Goal: Task Accomplishment & Management: Complete application form

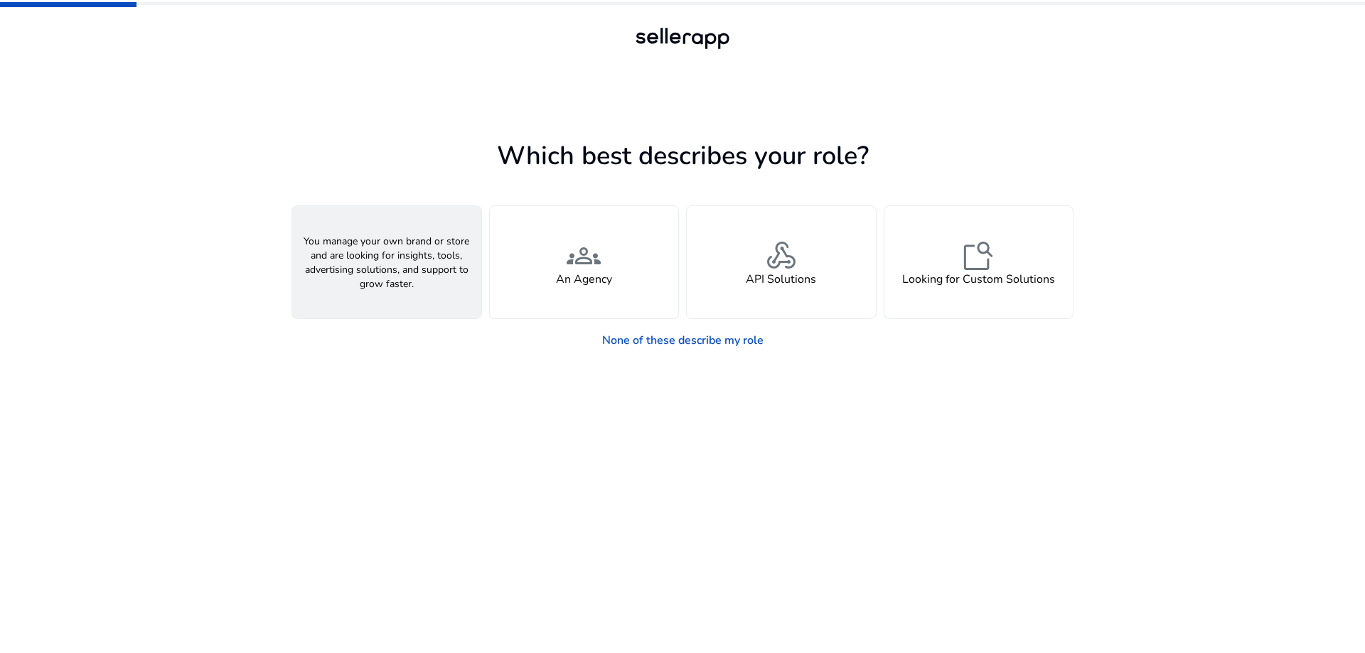
click at [383, 264] on span "person" at bounding box center [387, 256] width 34 height 34
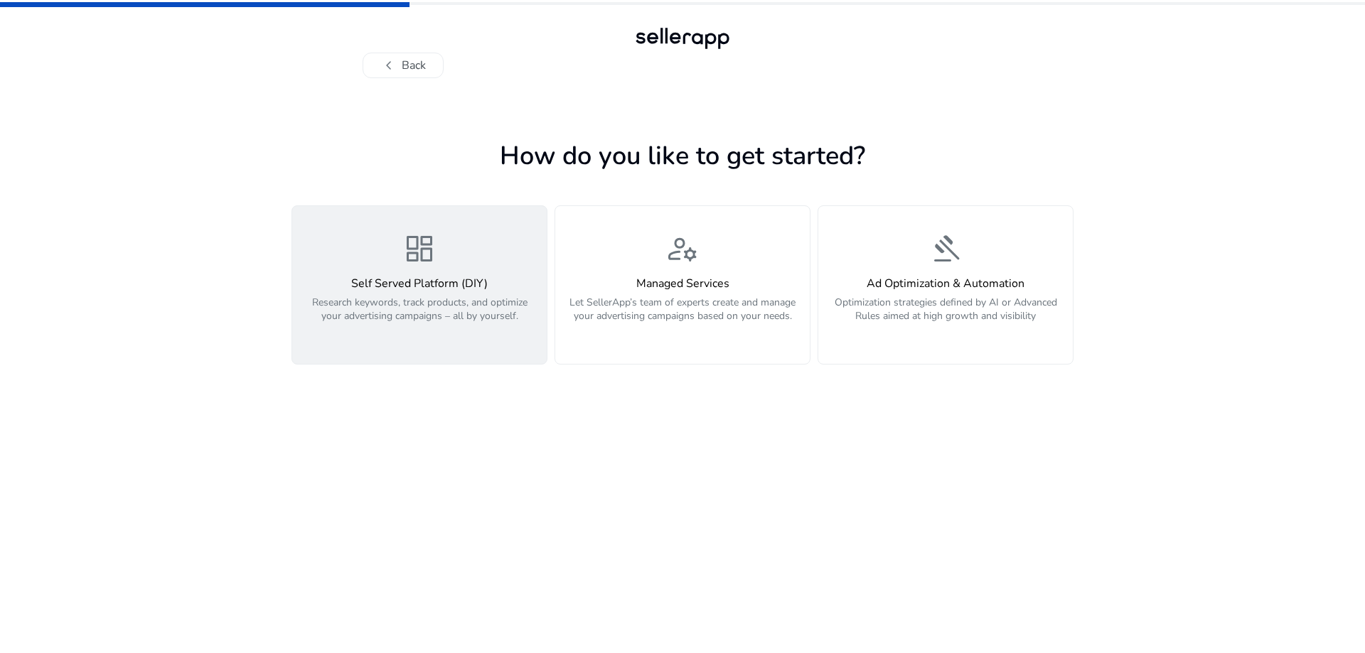
click at [417, 250] on span "dashboard" at bounding box center [419, 249] width 34 height 34
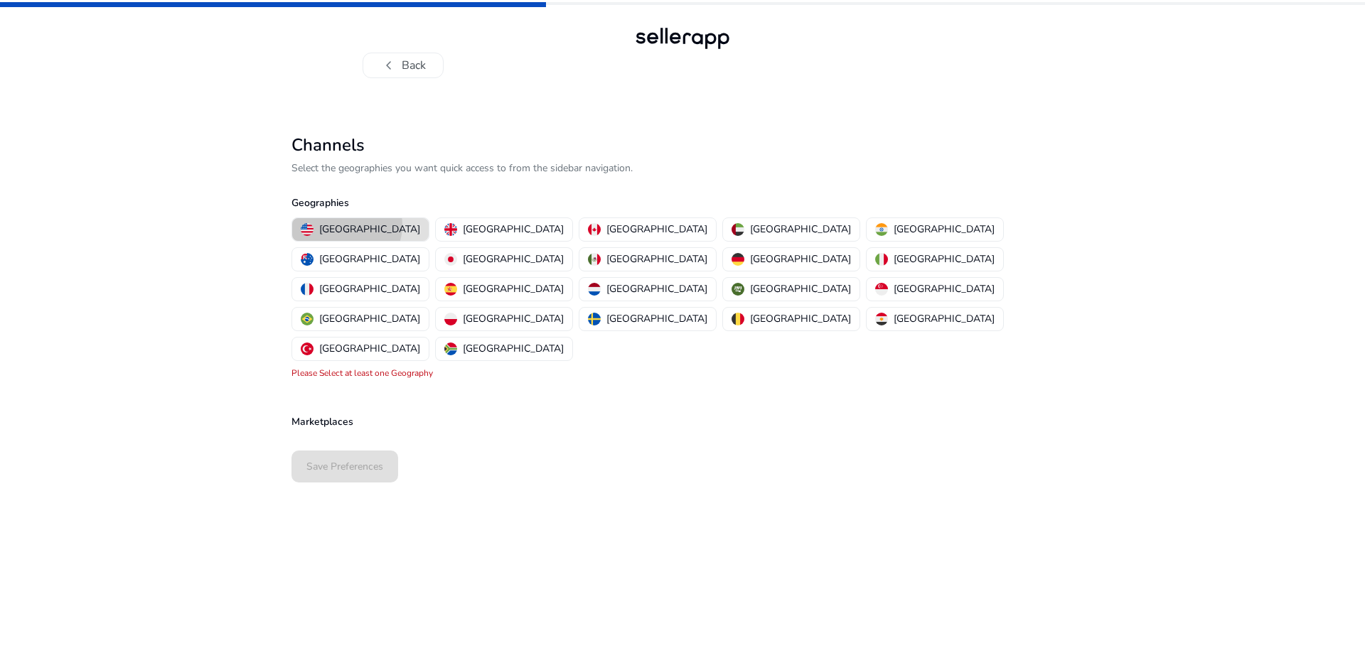
click at [346, 225] on p "[GEOGRAPHIC_DATA]" at bounding box center [369, 229] width 101 height 15
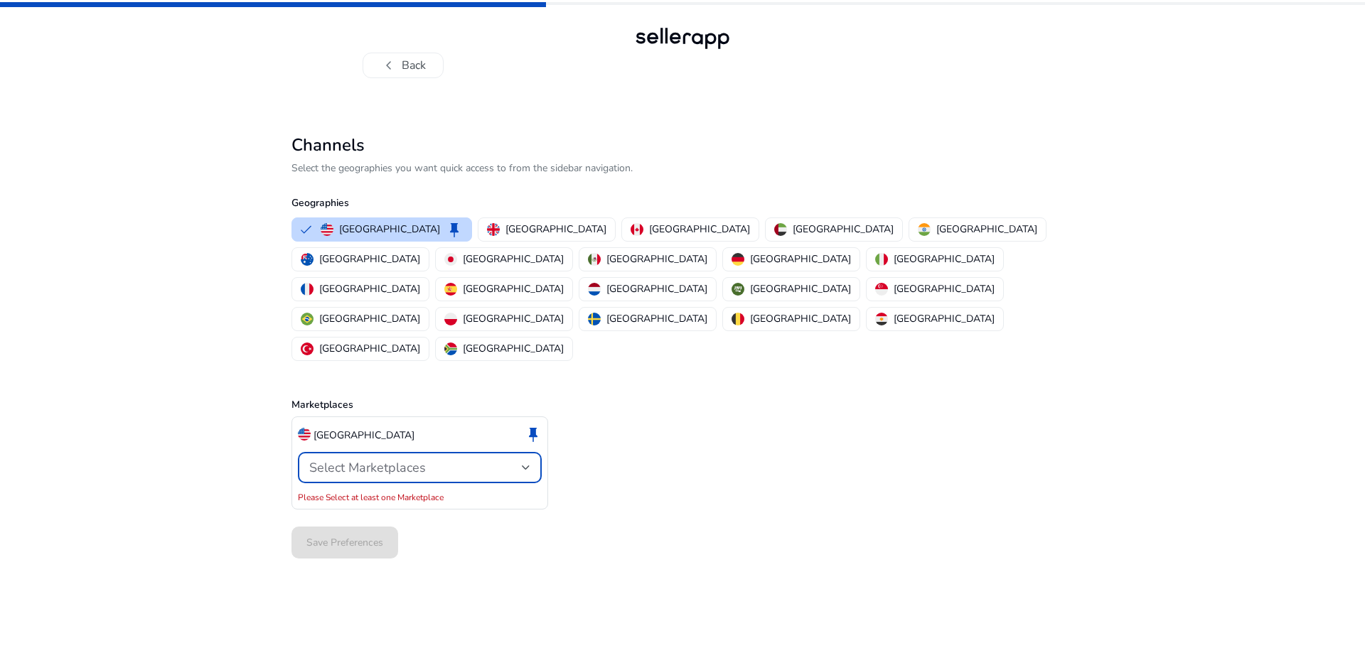
click at [343, 459] on span "Select Marketplaces" at bounding box center [367, 467] width 117 height 17
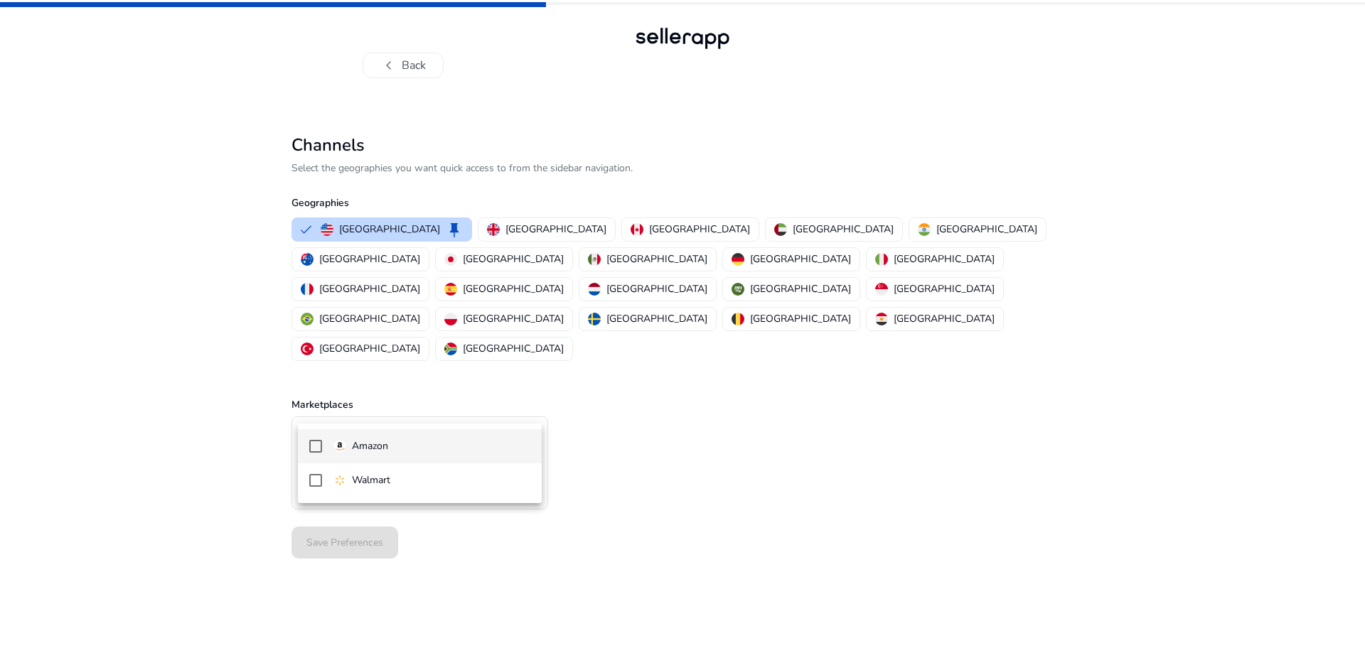
click at [363, 447] on p "Amazon" at bounding box center [370, 447] width 36 height 16
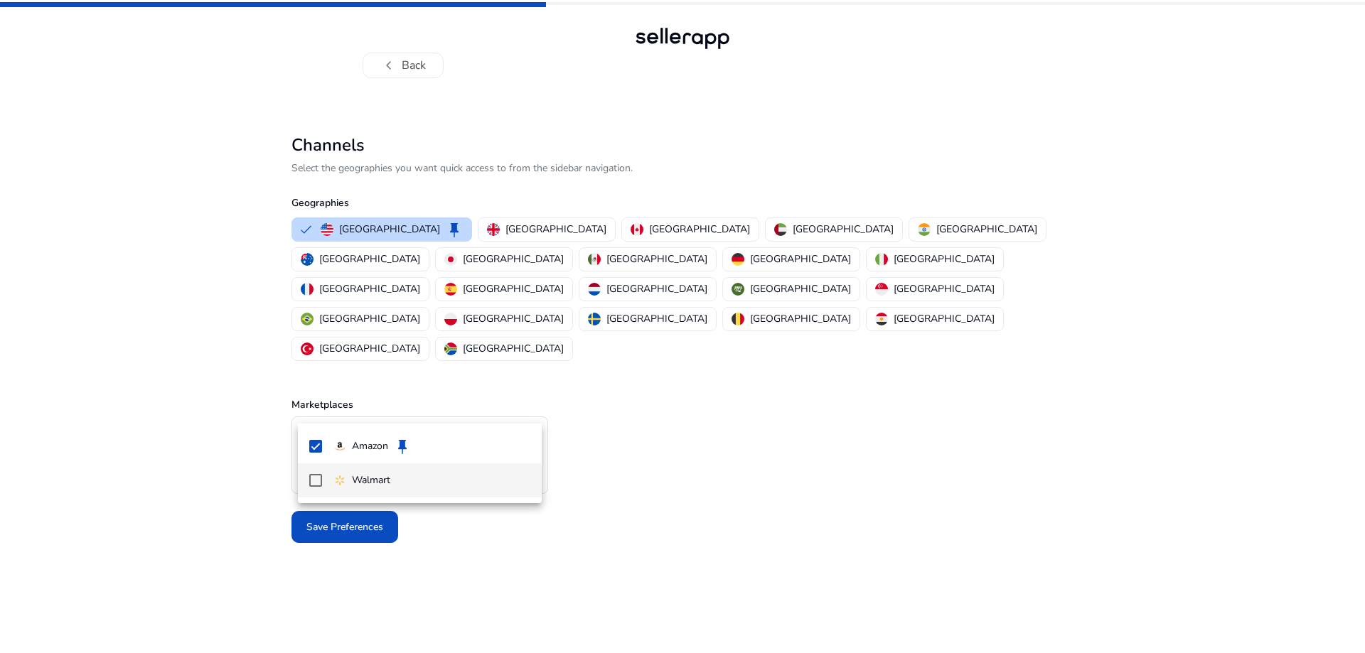
click at [316, 480] on mat-pseudo-checkbox at bounding box center [315, 480] width 13 height 13
click at [612, 471] on div at bounding box center [682, 326] width 1365 height 653
click at [348, 520] on span "Save Preferences" at bounding box center [344, 527] width 77 height 15
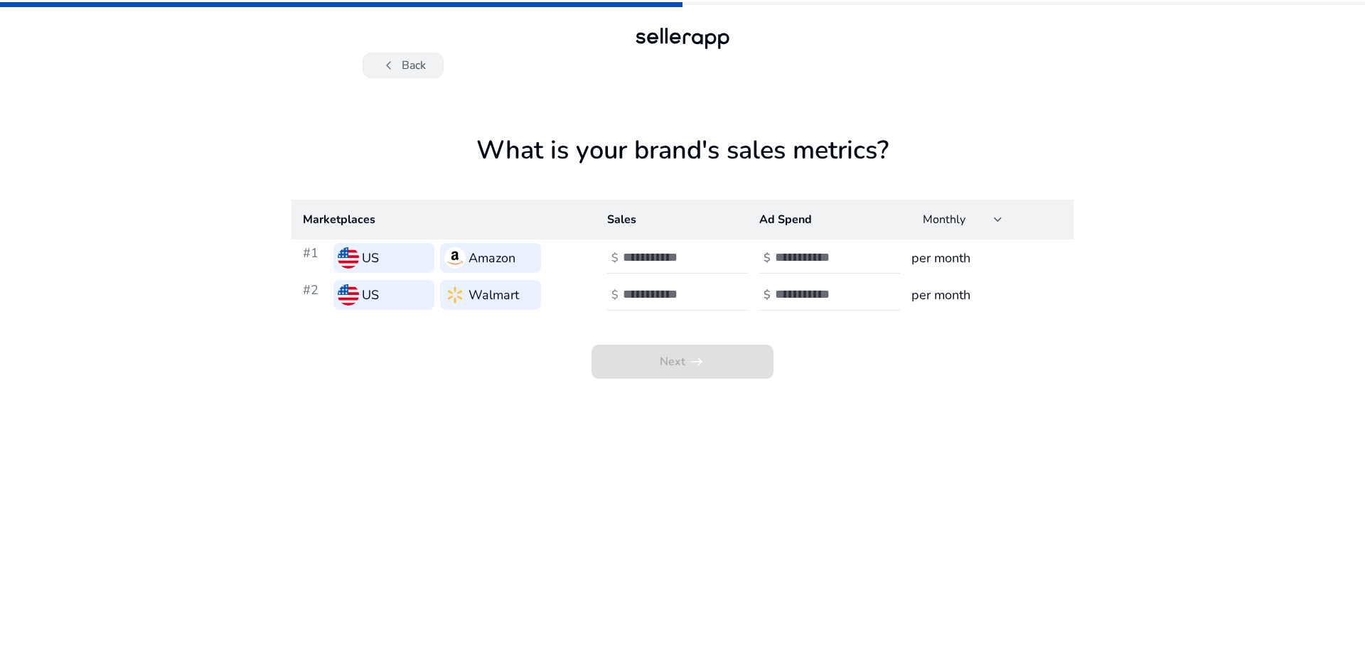
click at [414, 65] on button "chevron_left Back" at bounding box center [402, 66] width 81 height 26
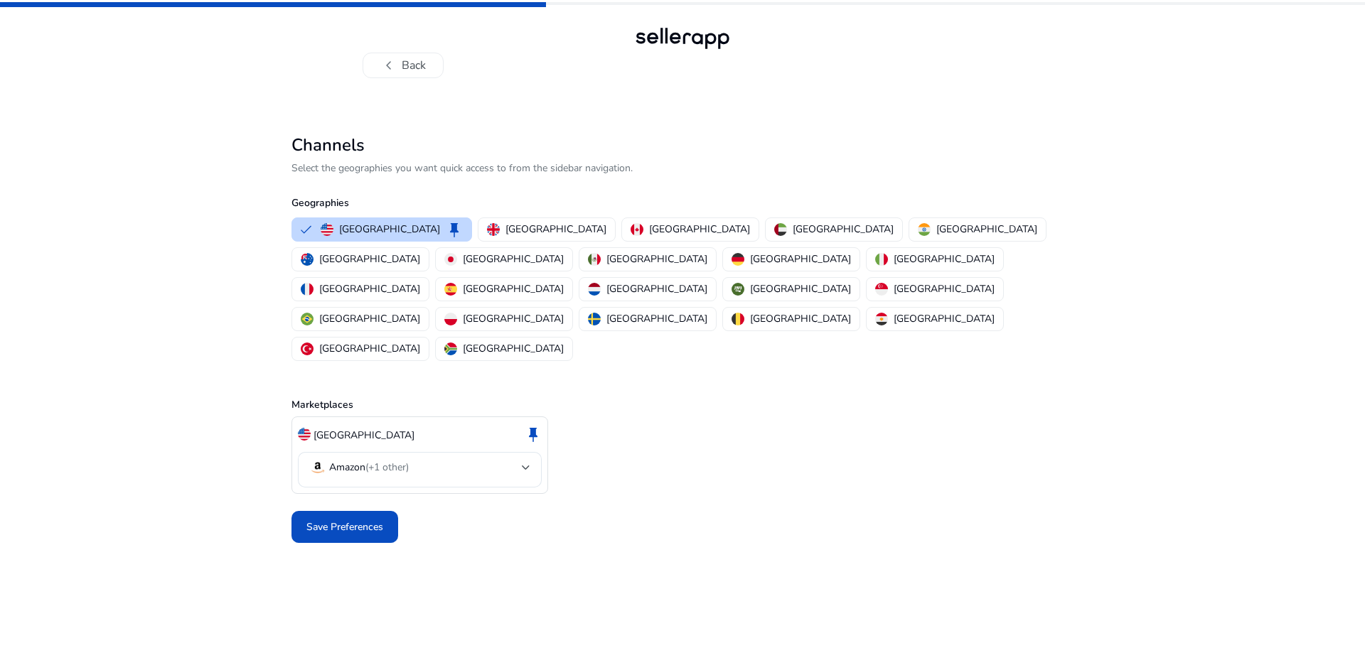
click at [414, 65] on button "chevron_left Back" at bounding box center [402, 66] width 81 height 26
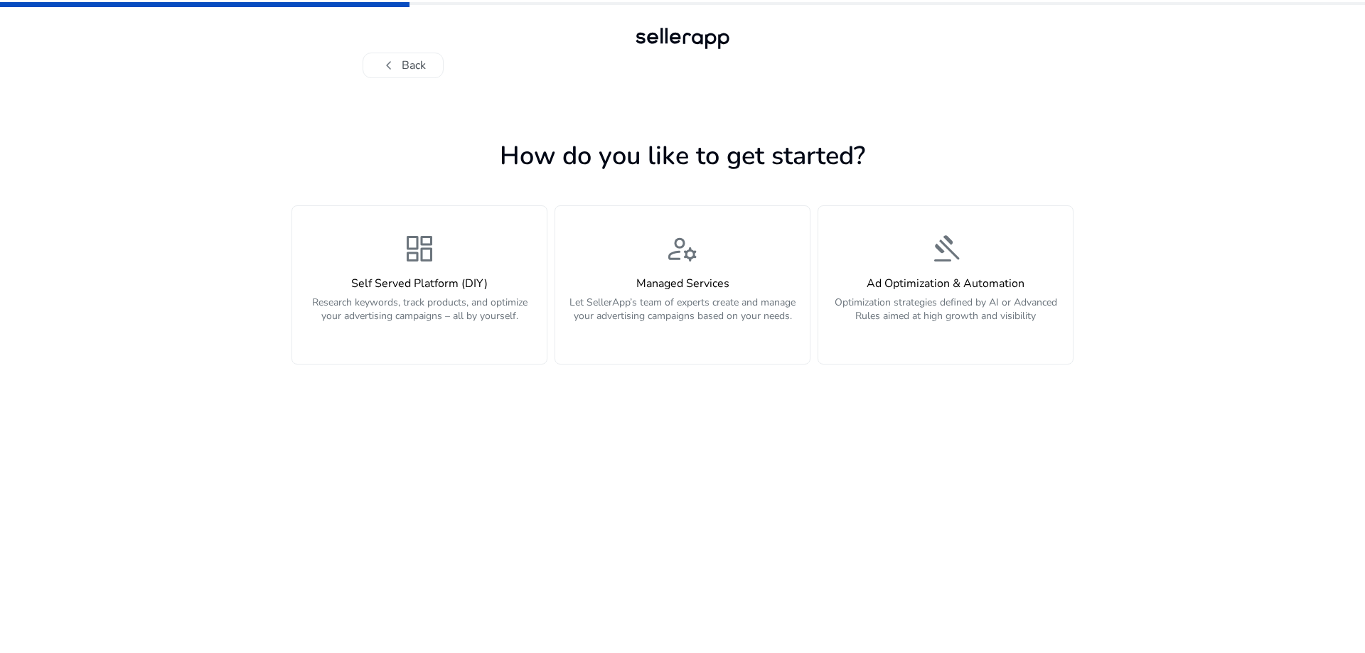
click at [414, 65] on button "chevron_left Back" at bounding box center [402, 66] width 81 height 26
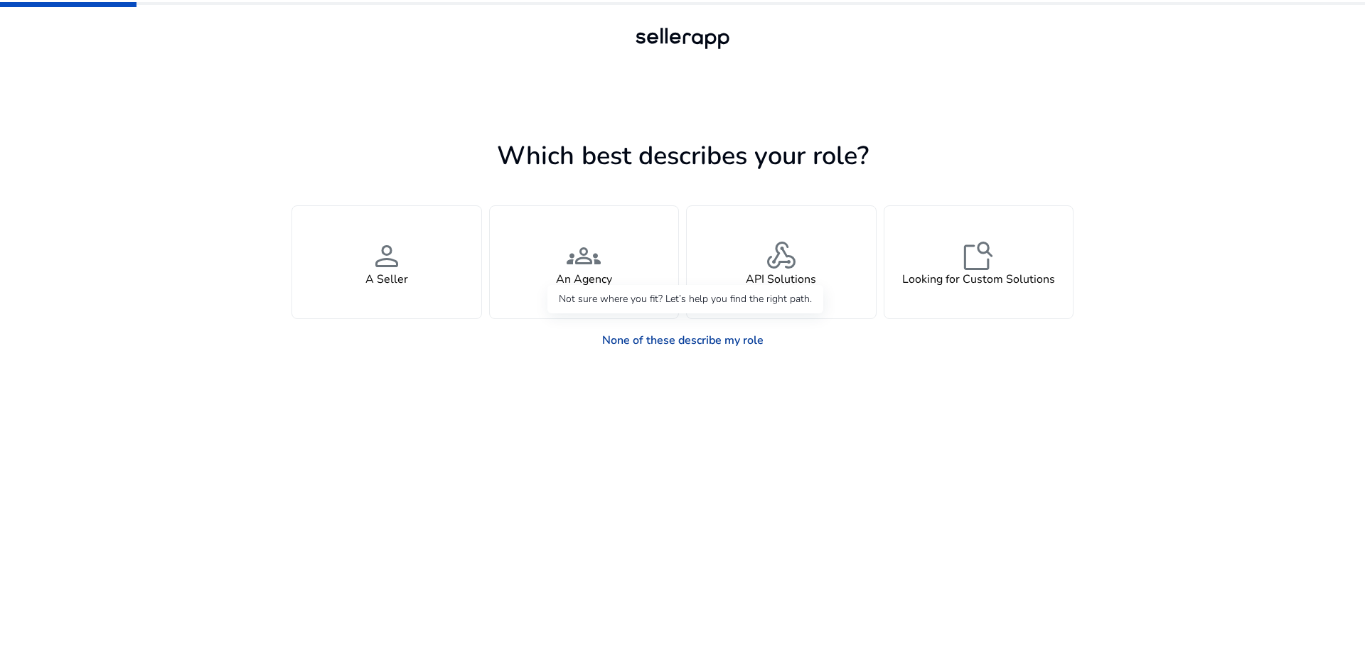
click at [715, 340] on link "None of these describe my role" at bounding box center [683, 340] width 184 height 28
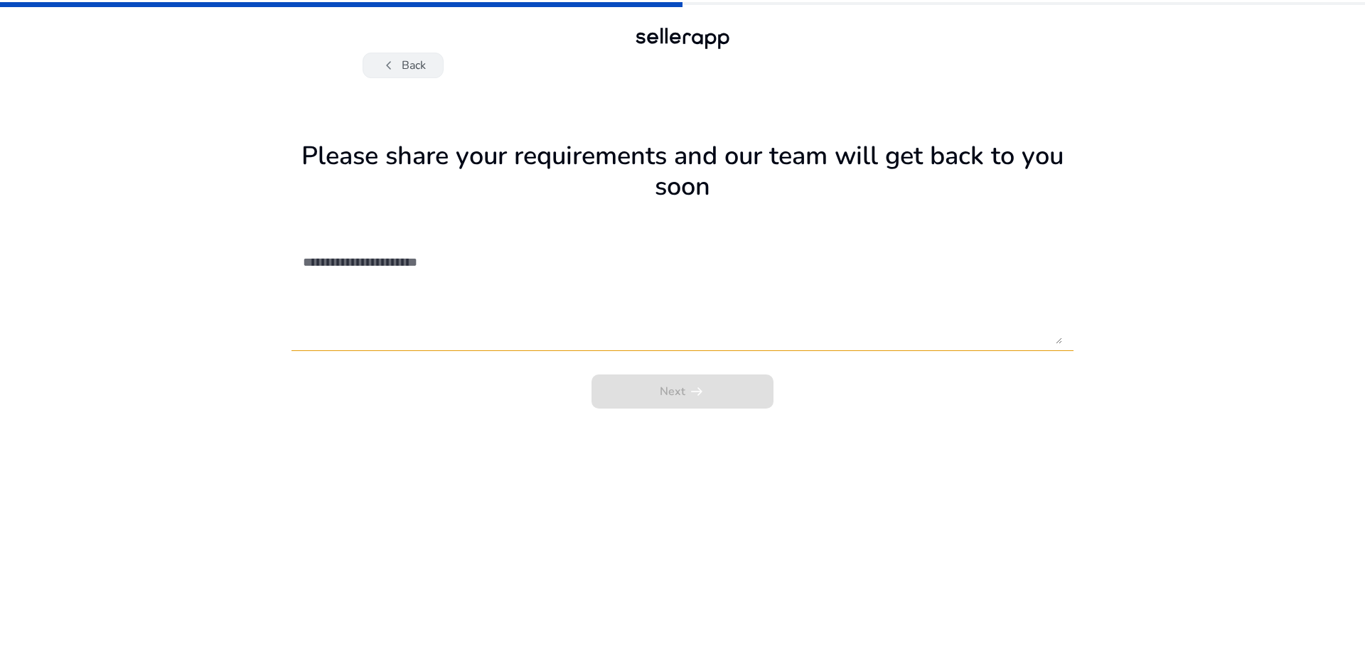
click at [412, 65] on button "chevron_left Back" at bounding box center [402, 66] width 81 height 26
